Goal: Transaction & Acquisition: Purchase product/service

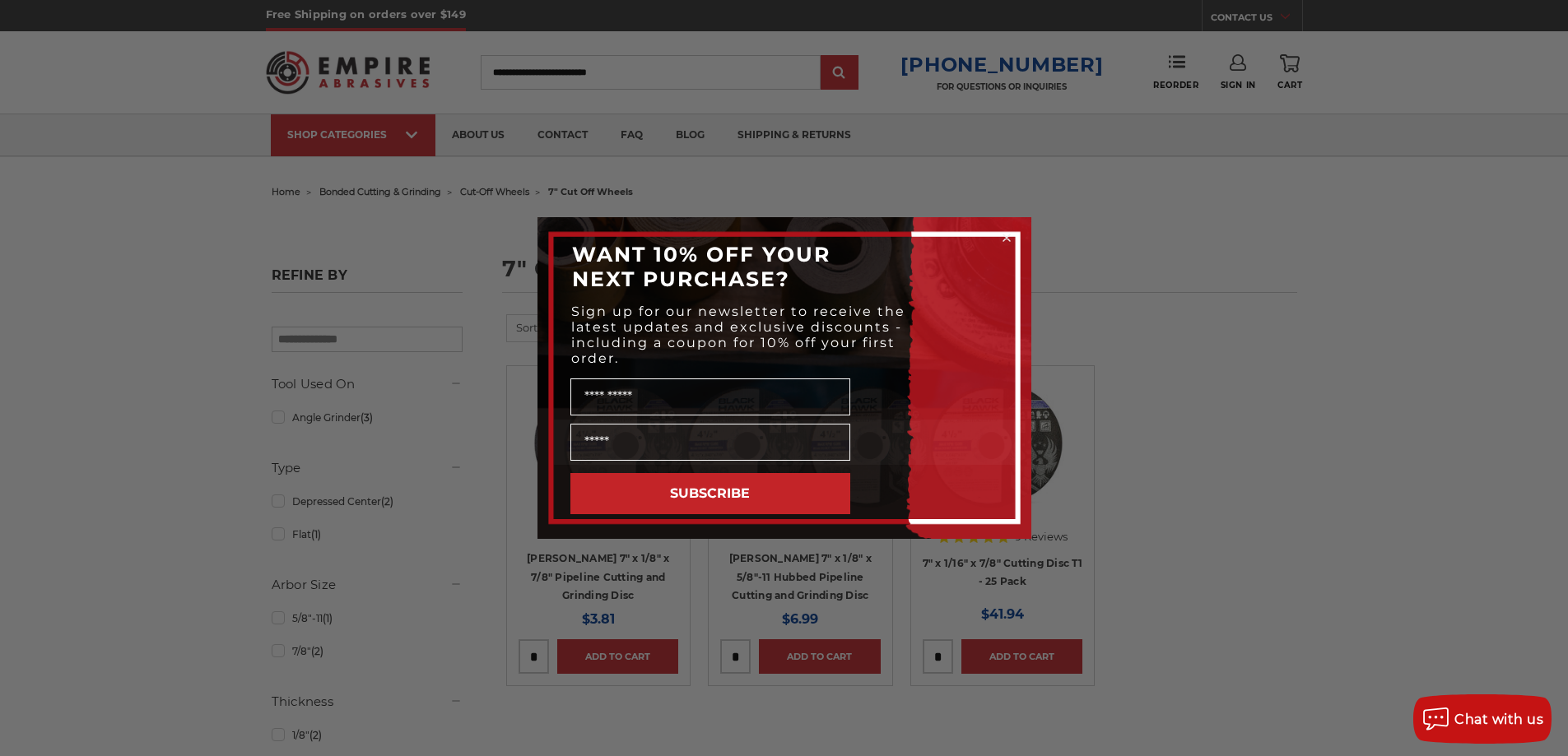
click at [1007, 232] on circle "Close dialog" at bounding box center [1007, 239] width 16 height 16
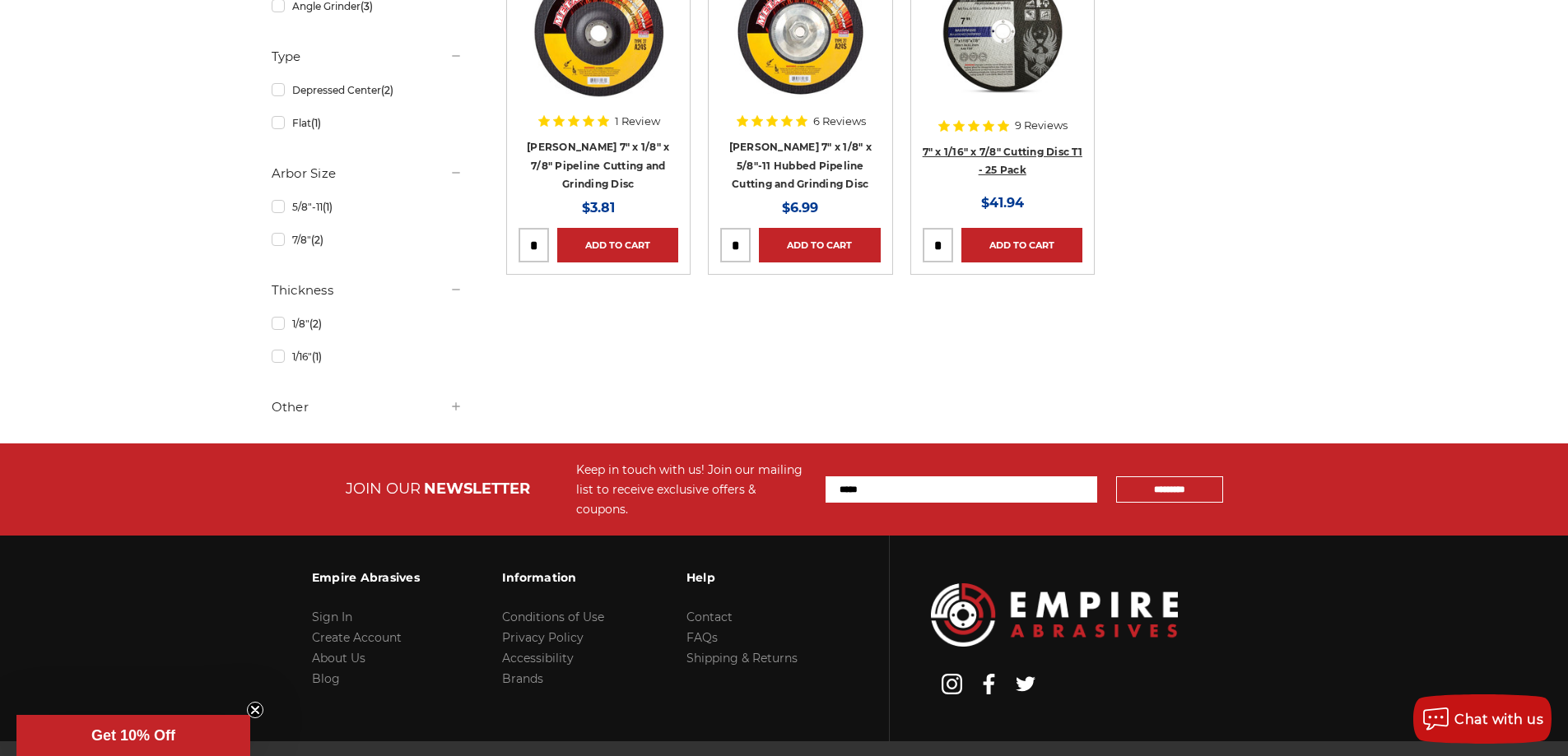
scroll to position [164, 0]
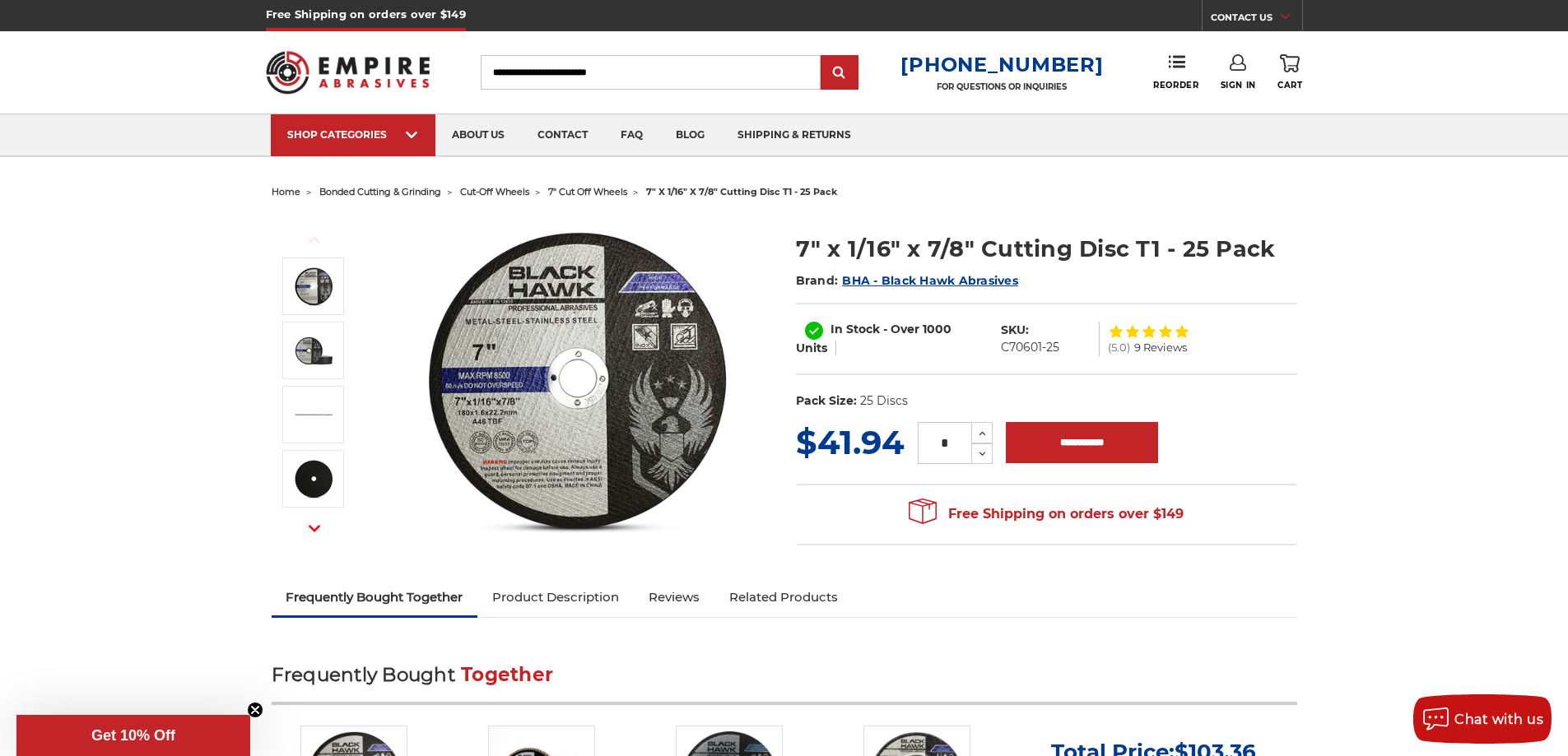
click at [500, 427] on img at bounding box center [577, 380] width 329 height 329
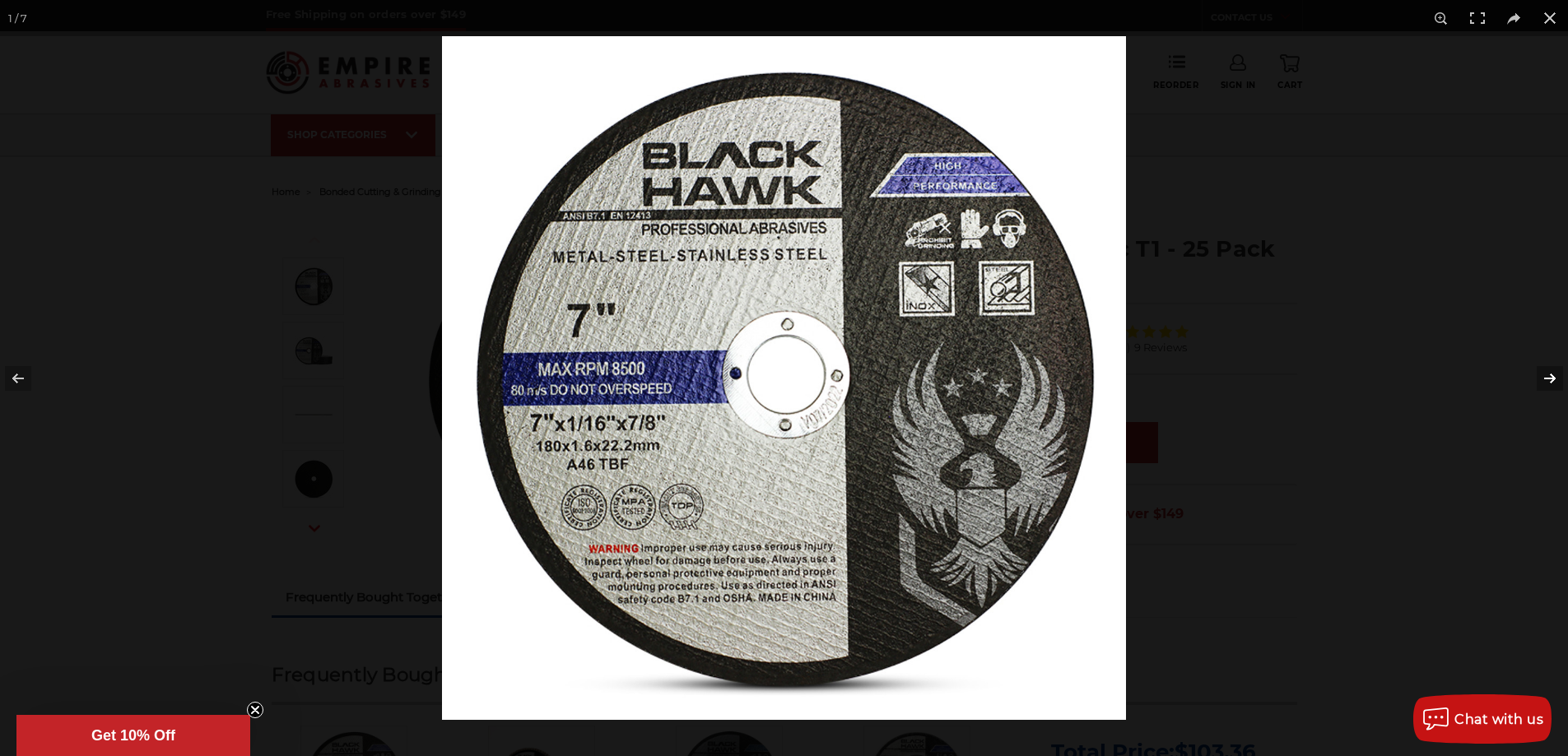
click at [1550, 378] on button at bounding box center [1539, 378] width 58 height 82
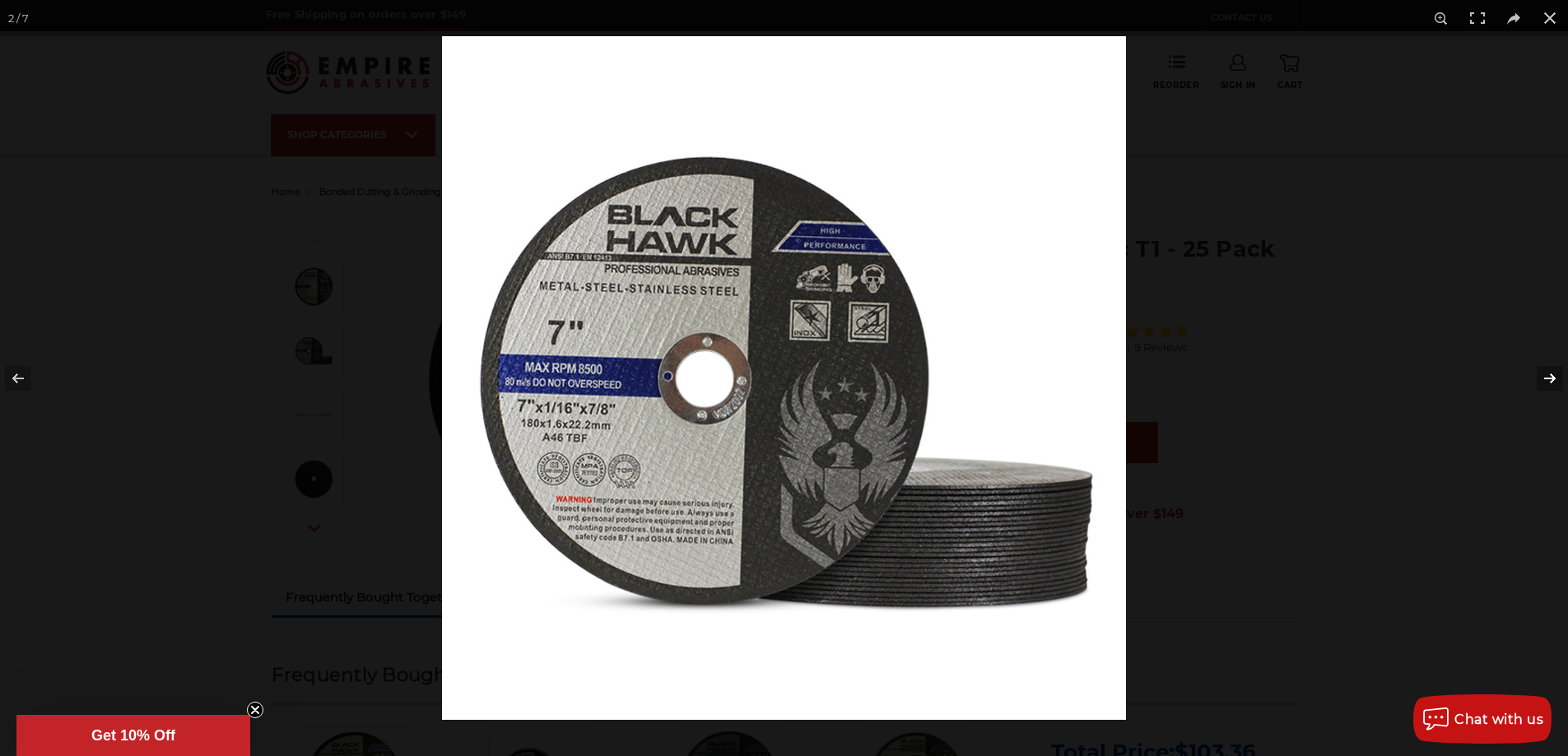
click at [1550, 378] on button at bounding box center [1539, 378] width 58 height 82
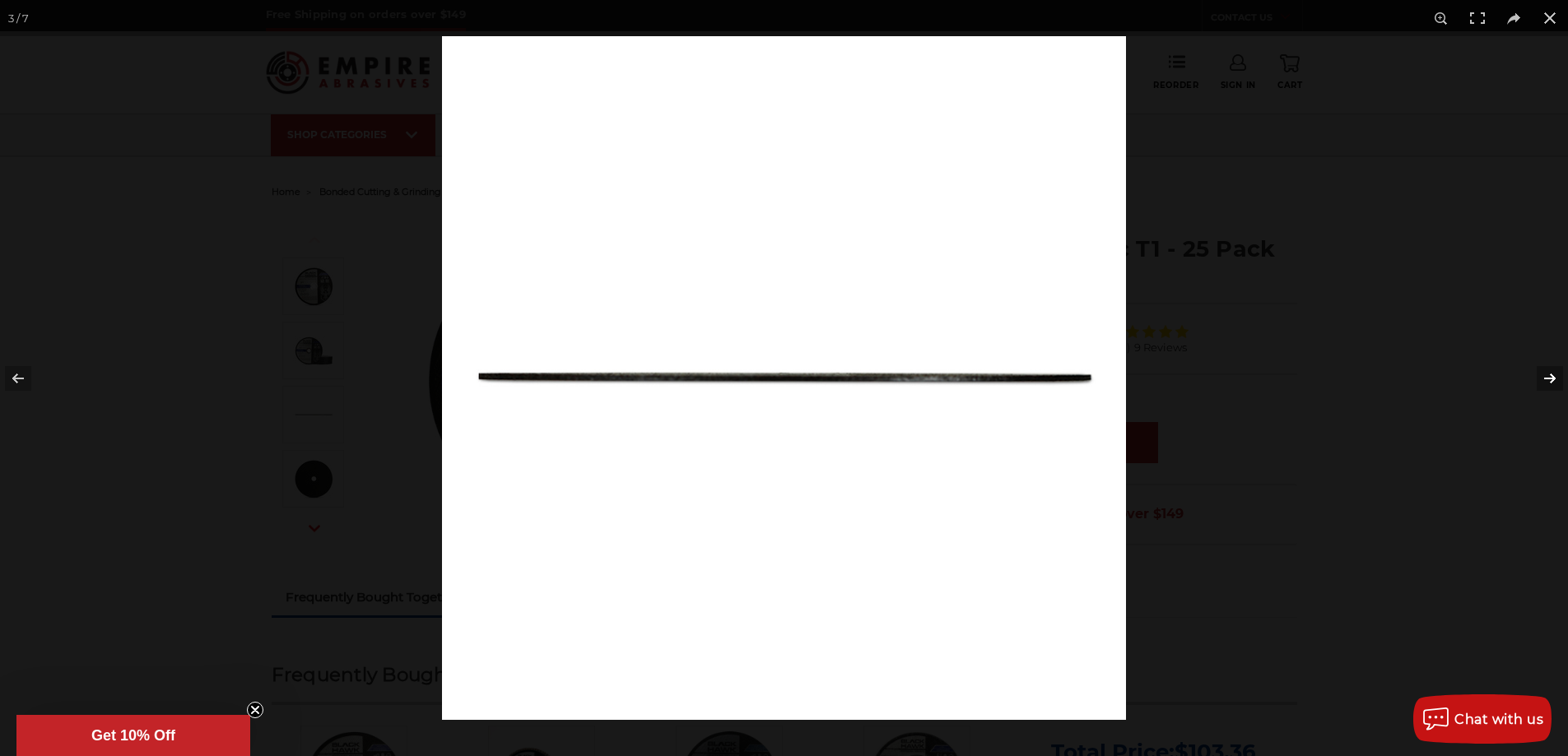
click at [1550, 378] on button at bounding box center [1539, 378] width 58 height 82
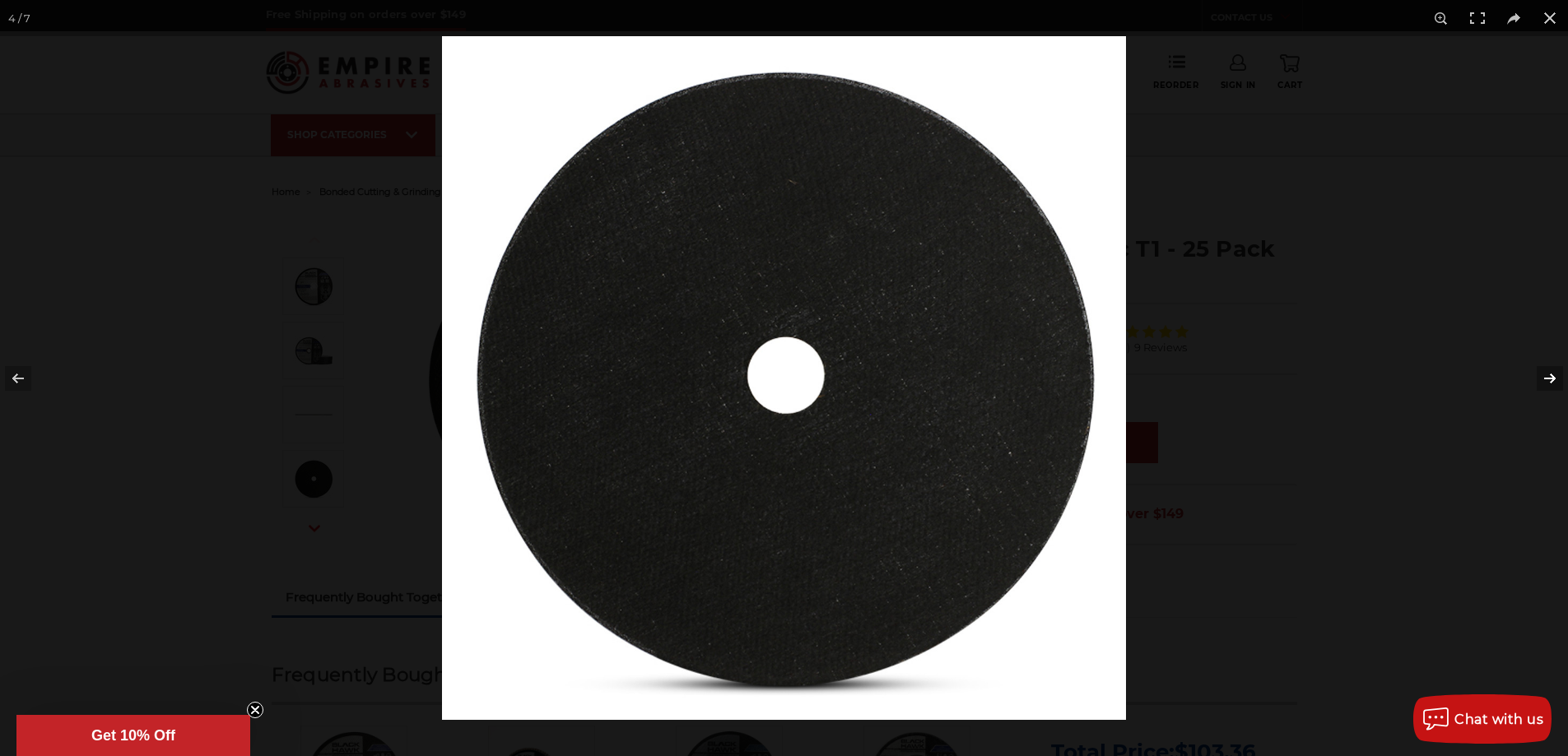
click at [1550, 378] on button at bounding box center [1539, 378] width 58 height 82
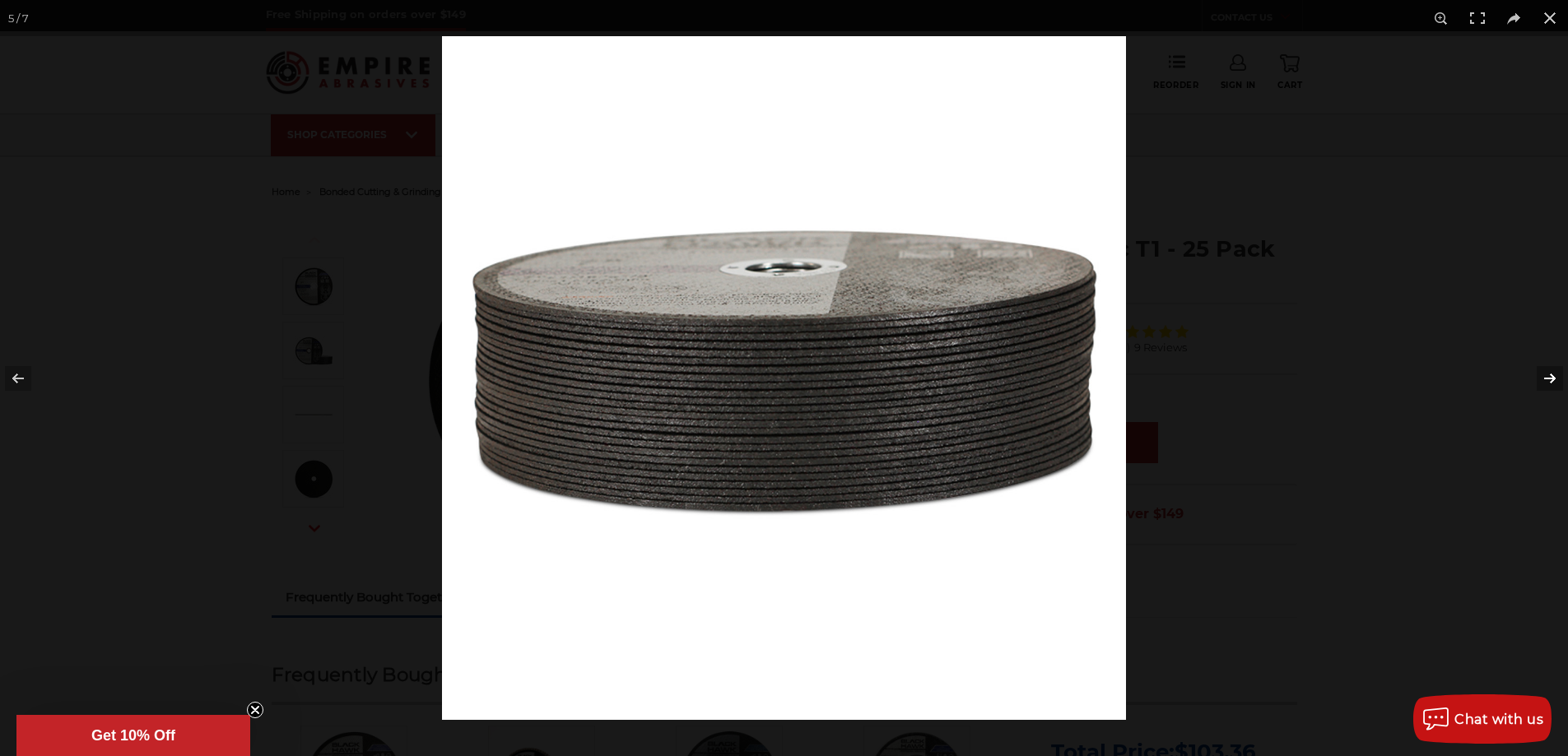
click at [1550, 378] on button at bounding box center [1539, 378] width 58 height 82
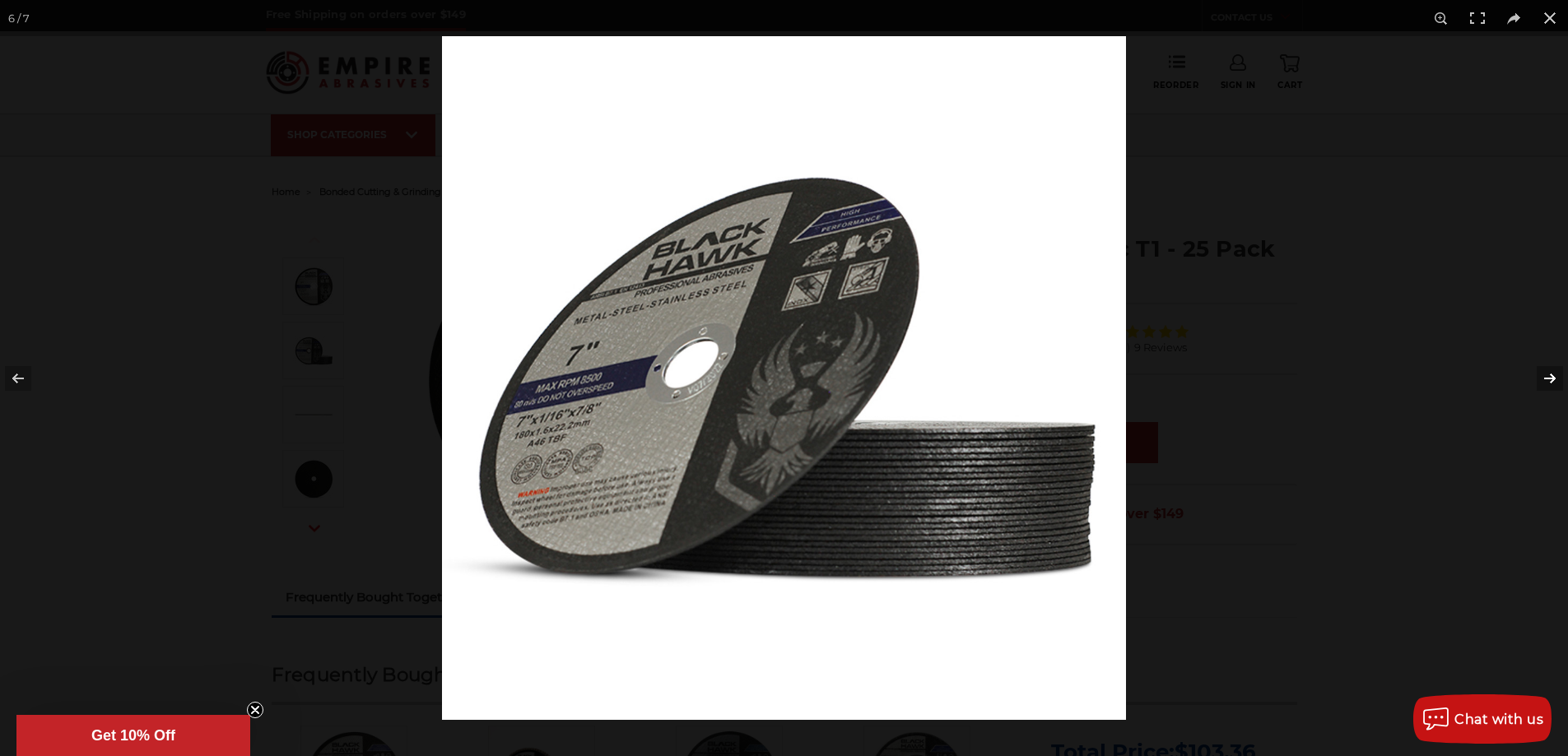
click at [1550, 378] on button at bounding box center [1539, 378] width 58 height 82
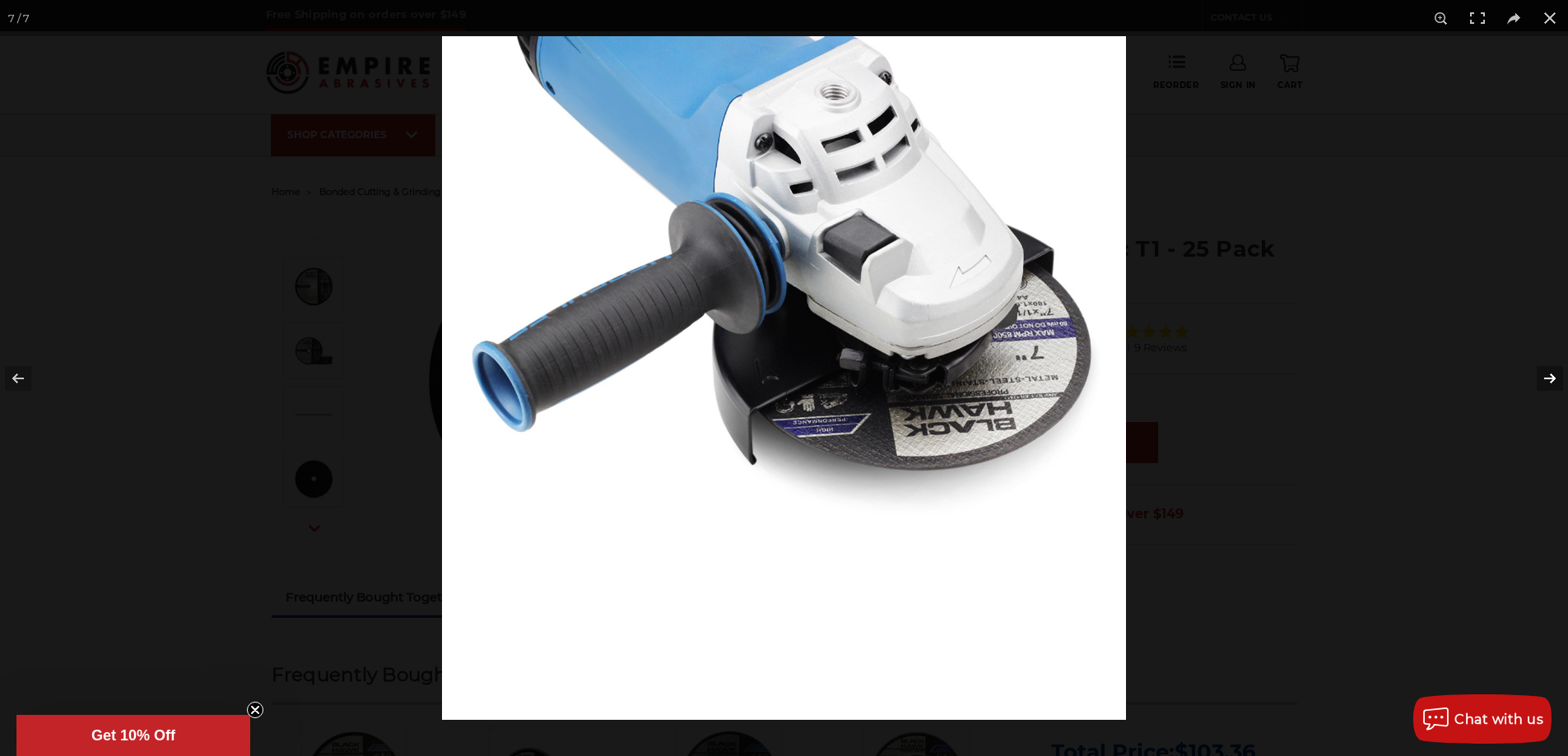
click at [1550, 378] on button at bounding box center [1539, 378] width 58 height 82
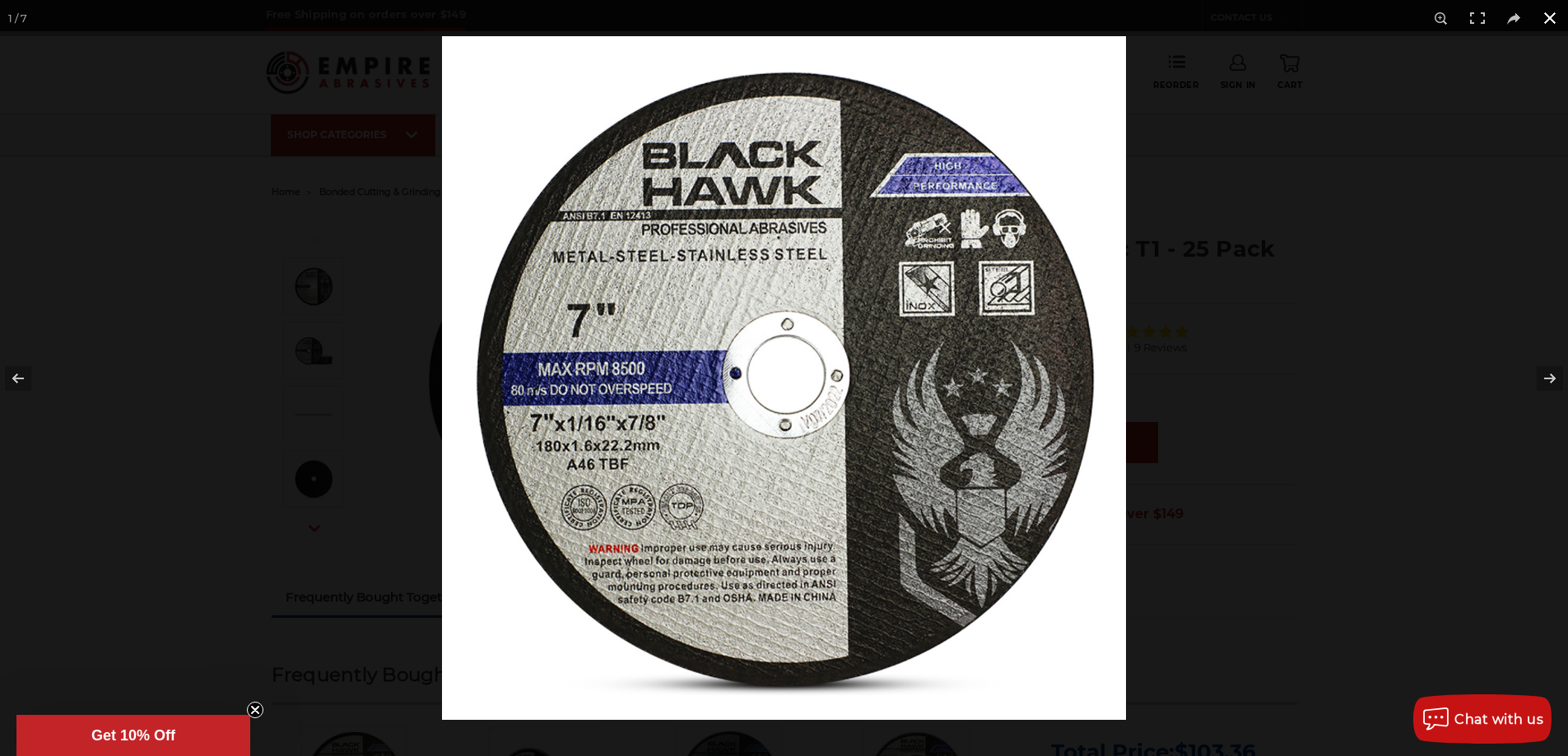
click at [1552, 16] on button at bounding box center [1550, 17] width 36 height 36
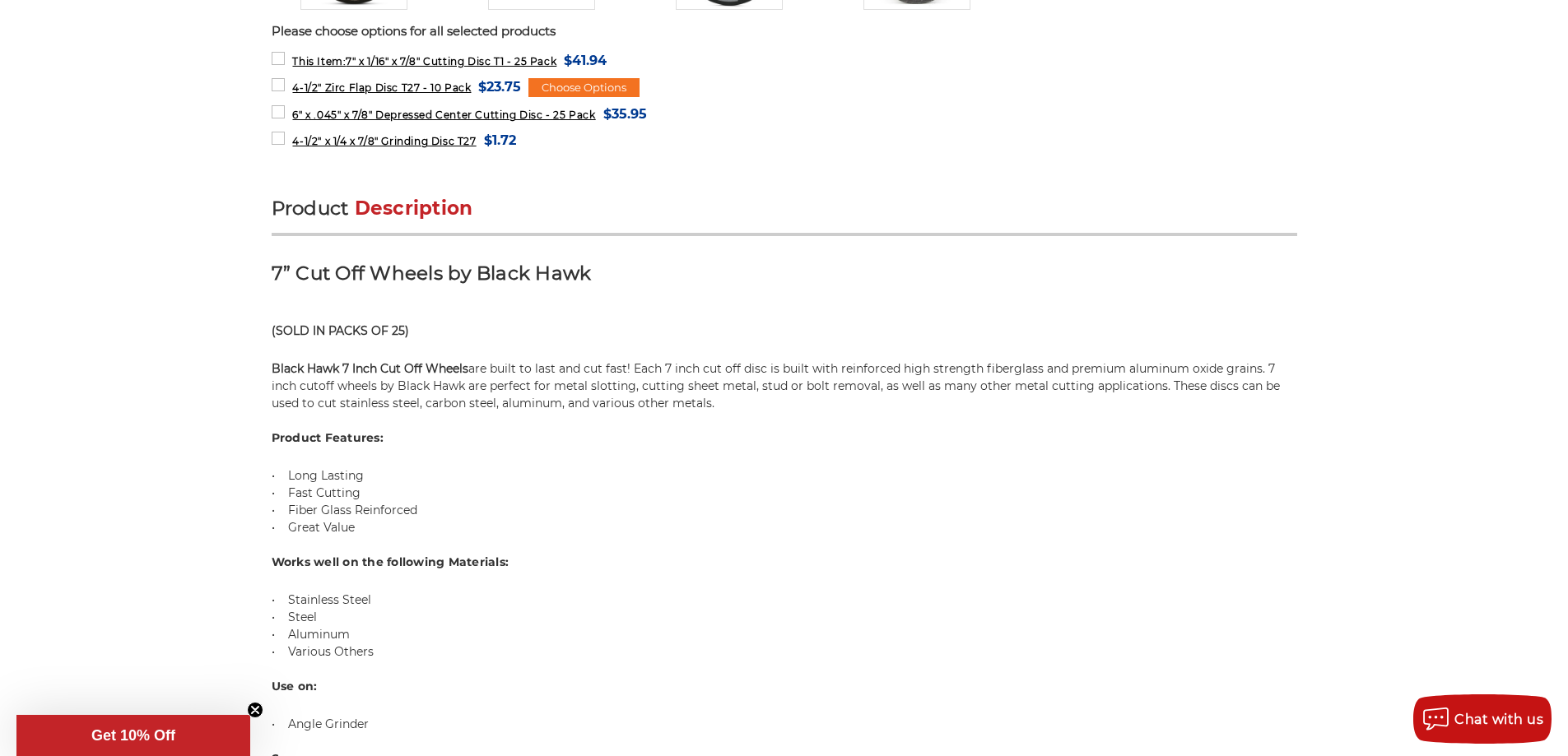
scroll to position [658, 0]
